Goal: Task Accomplishment & Management: Manage account settings

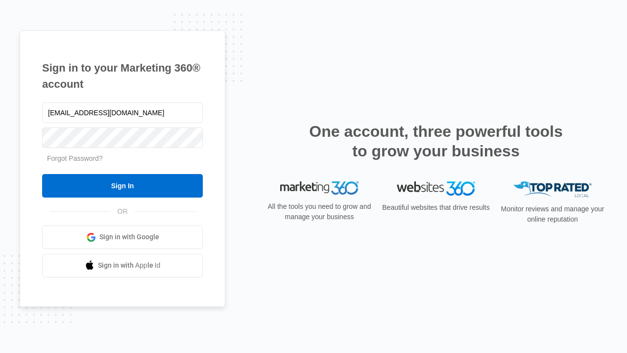
type input "[EMAIL_ADDRESS][DOMAIN_NAME]"
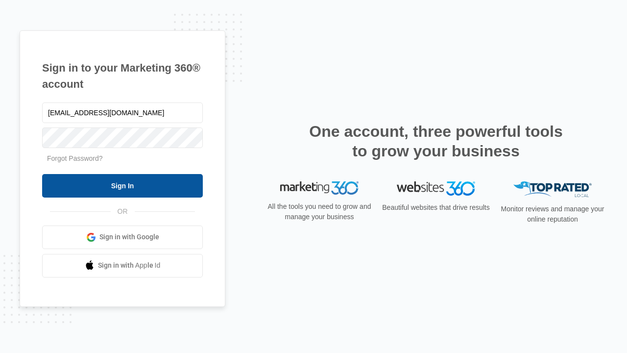
click at [123, 185] on input "Sign In" at bounding box center [122, 186] width 161 height 24
